Goal: Task Accomplishment & Management: Use online tool/utility

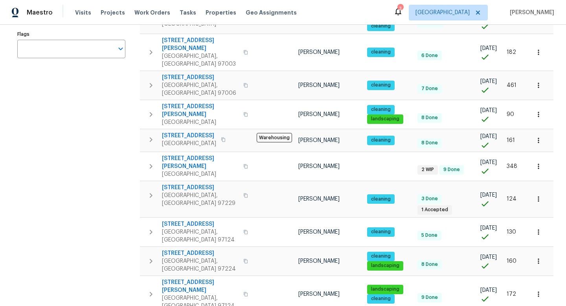
scroll to position [185, 0]
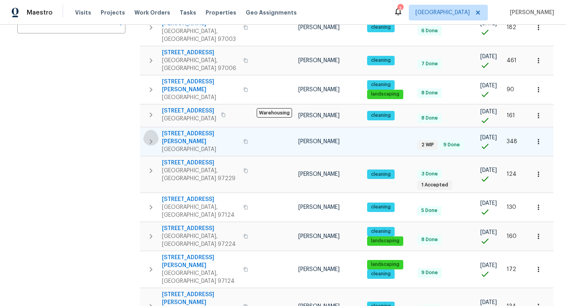
click at [150, 137] on icon "button" at bounding box center [150, 141] width 9 height 9
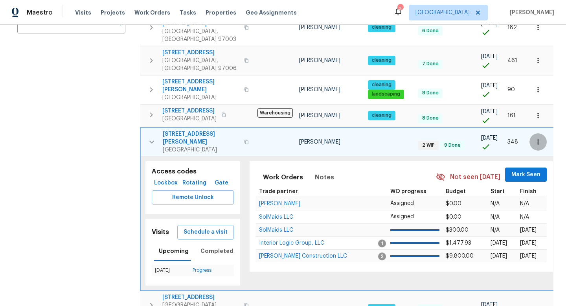
click at [538, 139] on icon "button" at bounding box center [537, 141] width 1 height 5
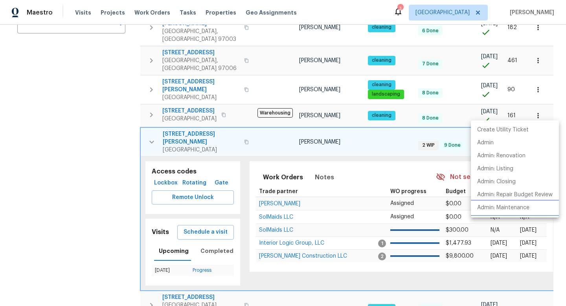
click at [495, 207] on p "Admin: Maintenance" at bounding box center [503, 208] width 52 height 8
click at [135, 145] on div at bounding box center [283, 153] width 566 height 306
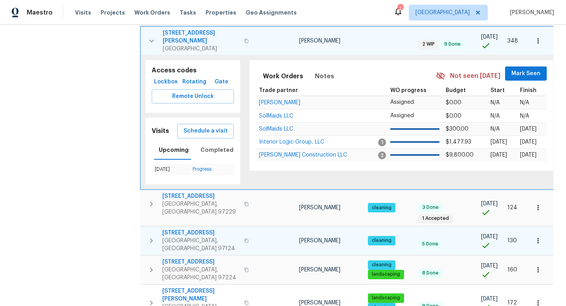
scroll to position [319, 0]
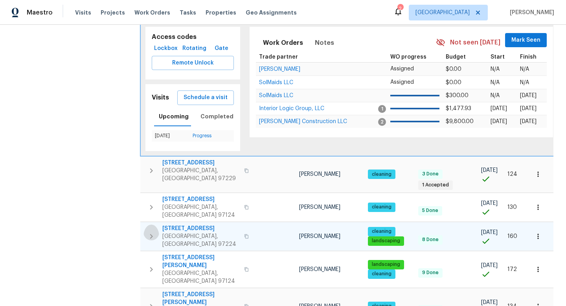
click at [152, 234] on icon "button" at bounding box center [151, 236] width 3 height 5
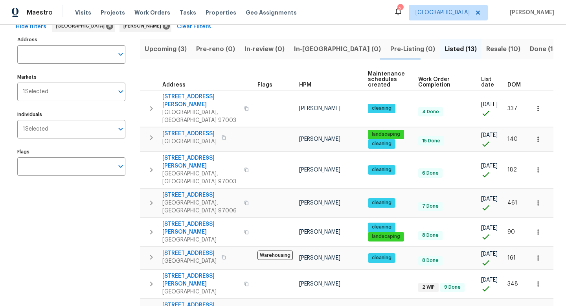
scroll to position [0, 0]
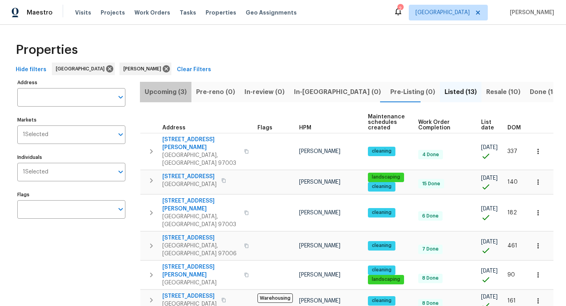
click at [167, 92] on span "Upcoming (3)" at bounding box center [166, 91] width 42 height 11
